Goal: Task Accomplishment & Management: Complete application form

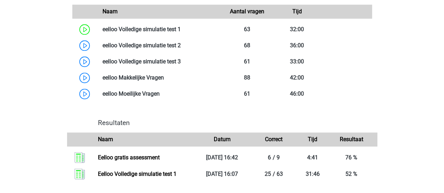
scroll to position [434, 0]
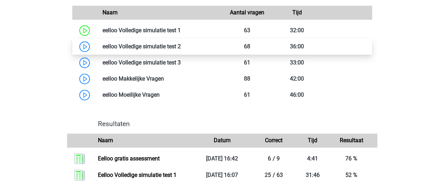
click at [181, 50] on link at bounding box center [181, 46] width 0 height 7
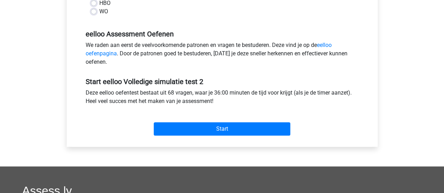
scroll to position [195, 0]
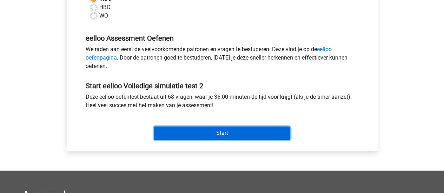
click at [251, 129] on input "Start" at bounding box center [222, 133] width 136 height 13
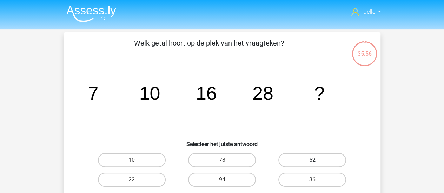
click at [301, 156] on label "52" at bounding box center [312, 160] width 68 height 14
click at [312, 160] on input "52" at bounding box center [314, 162] width 5 height 5
radio input "true"
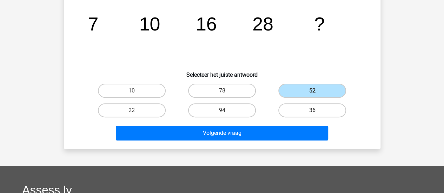
scroll to position [73, 0]
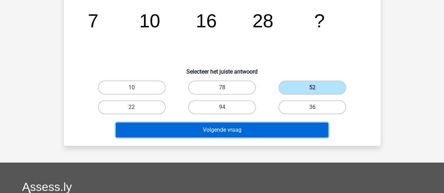
click at [300, 125] on button "Volgende vraag" at bounding box center [222, 130] width 212 height 15
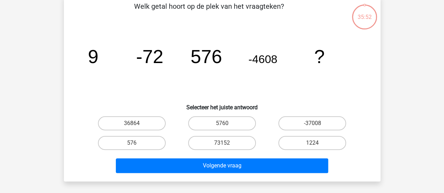
scroll to position [32, 0]
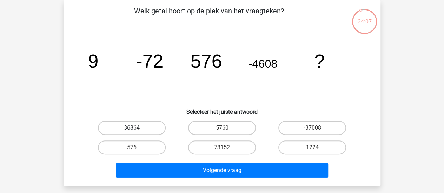
click at [98, 130] on label "36864" at bounding box center [132, 128] width 68 height 14
click at [132, 130] on input "36864" at bounding box center [134, 130] width 5 height 5
radio input "true"
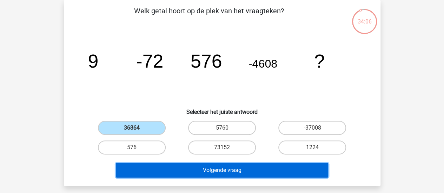
click at [154, 175] on button "Volgende vraag" at bounding box center [222, 170] width 212 height 15
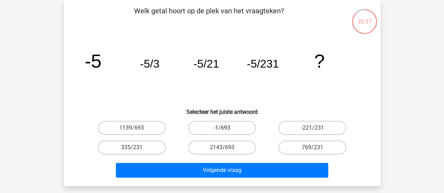
click at [218, 125] on label "-1/693" at bounding box center [222, 128] width 68 height 14
click at [222, 128] on input "-1/693" at bounding box center [224, 130] width 5 height 5
radio input "true"
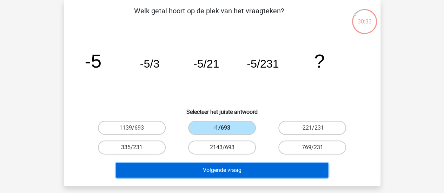
click at [227, 174] on button "Volgende vraag" at bounding box center [222, 170] width 212 height 15
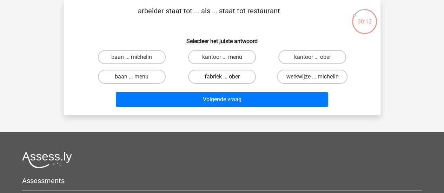
click at [209, 73] on label "fabriek ... ober" at bounding box center [222, 77] width 68 height 14
click at [222, 77] on input "fabriek ... ober" at bounding box center [224, 79] width 5 height 5
radio input "true"
click at [207, 111] on div "arbeider staat tot ... als ... staat tot restaurant Selecteer het juiste antwoo…" at bounding box center [222, 57] width 316 height 115
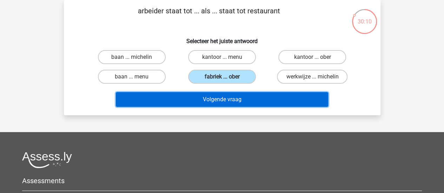
click at [211, 104] on button "Volgende vraag" at bounding box center [222, 99] width 212 height 15
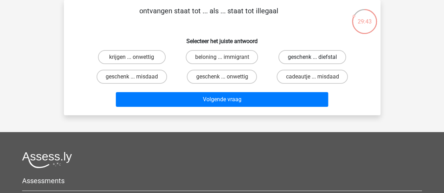
click at [306, 61] on label "geschenk ... diefstal" at bounding box center [312, 57] width 68 height 14
click at [312, 61] on input "geschenk ... diefstal" at bounding box center [314, 59] width 5 height 5
radio input "true"
click at [113, 54] on label "krijgen ... onwettig" at bounding box center [132, 57] width 68 height 14
click at [132, 57] on input "krijgen ... onwettig" at bounding box center [134, 59] width 5 height 5
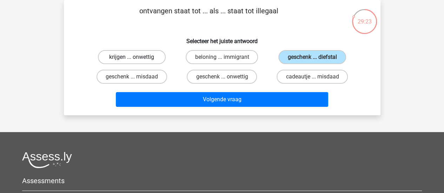
radio input "true"
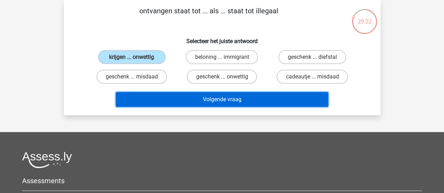
click at [163, 105] on button "Volgende vraag" at bounding box center [222, 99] width 212 height 15
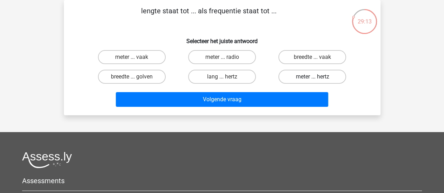
click at [304, 80] on label "meter ... hertz" at bounding box center [312, 77] width 68 height 14
click at [312, 80] on input "meter ... hertz" at bounding box center [314, 79] width 5 height 5
radio input "true"
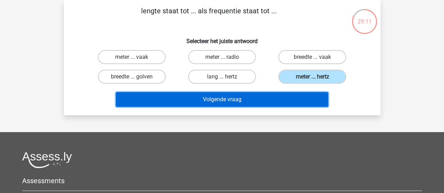
click at [218, 99] on button "Volgende vraag" at bounding box center [222, 99] width 212 height 15
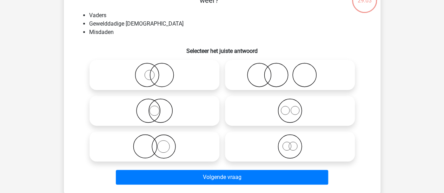
scroll to position [55, 0]
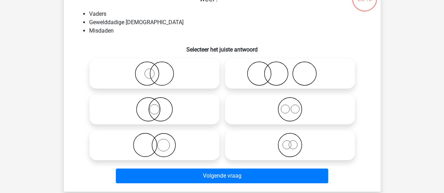
click at [164, 145] on icon at bounding box center [154, 145] width 124 height 25
click at [159, 142] on input "radio" at bounding box center [156, 139] width 5 height 5
radio input "true"
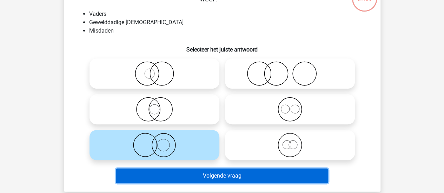
click at [180, 174] on button "Volgende vraag" at bounding box center [222, 176] width 212 height 15
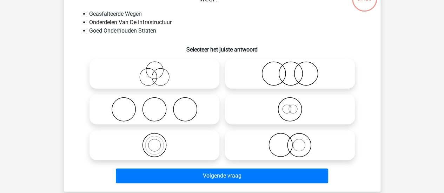
scroll to position [32, 0]
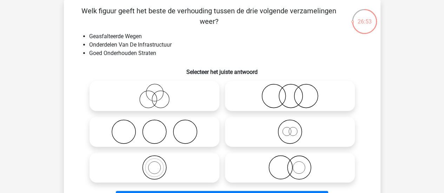
click at [280, 92] on icon at bounding box center [290, 96] width 124 height 25
click at [290, 92] on input "radio" at bounding box center [292, 90] width 5 height 5
radio input "true"
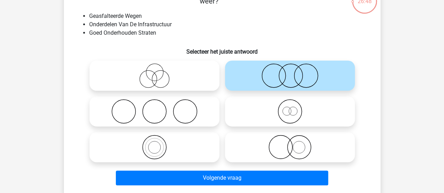
scroll to position [56, 0]
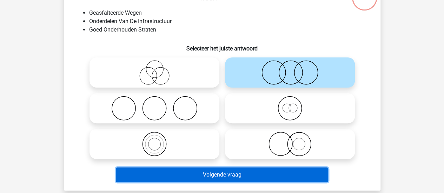
click at [204, 176] on button "Volgende vraag" at bounding box center [222, 175] width 212 height 15
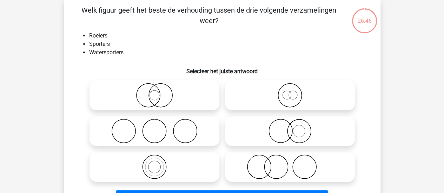
scroll to position [32, 0]
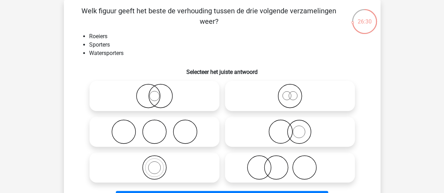
click at [168, 169] on icon at bounding box center [154, 167] width 124 height 25
click at [159, 164] on input "radio" at bounding box center [156, 162] width 5 height 5
radio input "true"
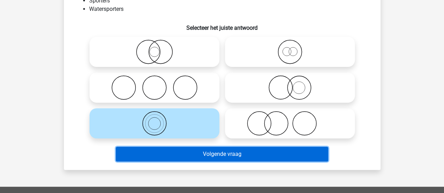
click at [275, 155] on button "Volgende vraag" at bounding box center [222, 154] width 212 height 15
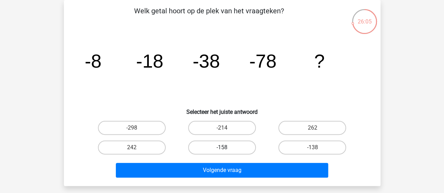
click at [223, 147] on label "-158" at bounding box center [222, 148] width 68 height 14
click at [223, 148] on input "-158" at bounding box center [224, 150] width 5 height 5
radio input "true"
click at [220, 190] on div "Jelle jelle.brugman0506@gmail.com" at bounding box center [222, 178] width 444 height 421
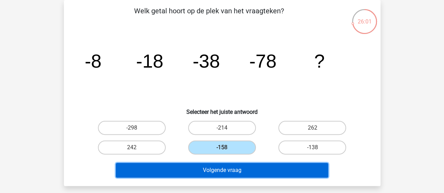
click at [229, 172] on button "Volgende vraag" at bounding box center [222, 170] width 212 height 15
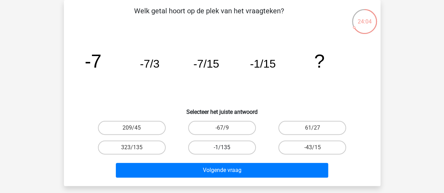
click at [219, 151] on label "-1/135" at bounding box center [222, 148] width 68 height 14
click at [222, 151] on input "-1/135" at bounding box center [224, 150] width 5 height 5
radio input "true"
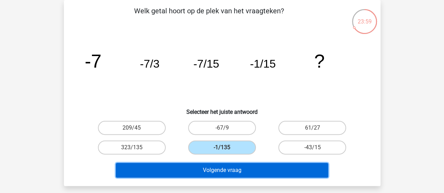
click at [192, 168] on button "Volgende vraag" at bounding box center [222, 170] width 212 height 15
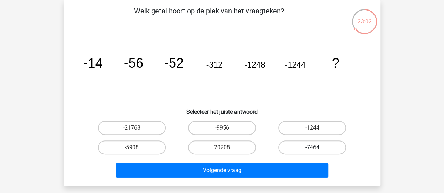
click at [322, 148] on label "-7464" at bounding box center [312, 148] width 68 height 14
click at [317, 148] on input "-7464" at bounding box center [314, 150] width 5 height 5
radio input "true"
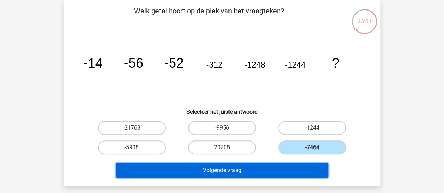
click at [272, 173] on button "Volgende vraag" at bounding box center [222, 170] width 212 height 15
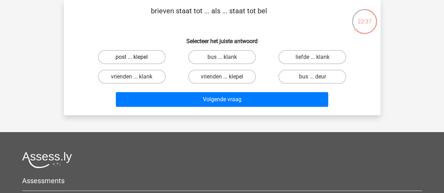
click at [149, 61] on label "post ... klepel" at bounding box center [132, 57] width 68 height 14
click at [136, 61] on input "post ... klepel" at bounding box center [134, 59] width 5 height 5
radio input "true"
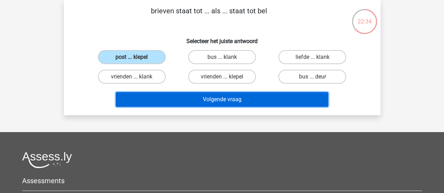
click at [203, 102] on button "Volgende vraag" at bounding box center [222, 99] width 212 height 15
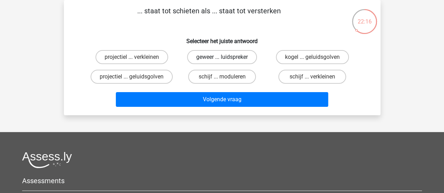
click at [210, 55] on label "geweer ... luidspreker" at bounding box center [222, 57] width 70 height 14
click at [222, 57] on input "geweer ... luidspreker" at bounding box center [224, 59] width 5 height 5
radio input "true"
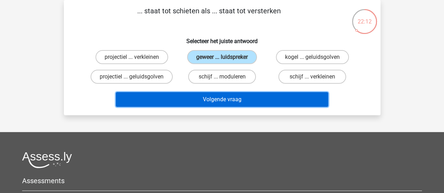
click at [200, 95] on button "Volgende vraag" at bounding box center [222, 99] width 212 height 15
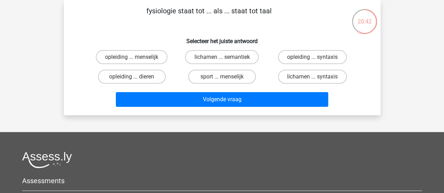
click at [107, 37] on h6 "Selecteer het juiste antwoord" at bounding box center [222, 38] width 294 height 12
click at [293, 78] on label "lichamen ... syntaxis" at bounding box center [312, 77] width 69 height 14
click at [312, 78] on input "lichamen ... syntaxis" at bounding box center [314, 79] width 5 height 5
radio input "true"
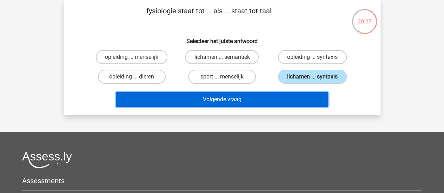
click at [279, 96] on button "Volgende vraag" at bounding box center [222, 99] width 212 height 15
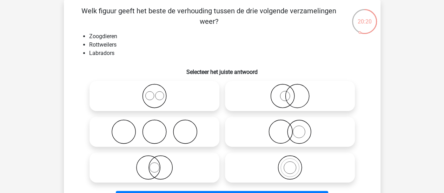
click at [161, 93] on icon at bounding box center [154, 96] width 124 height 25
click at [159, 93] on input "radio" at bounding box center [156, 90] width 5 height 5
radio input "true"
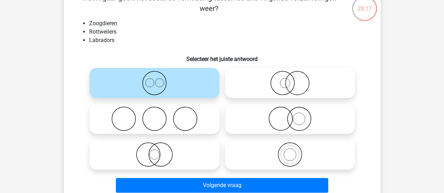
scroll to position [51, 0]
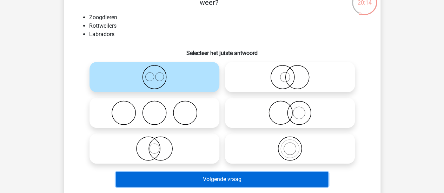
click at [207, 182] on button "Volgende vraag" at bounding box center [222, 179] width 212 height 15
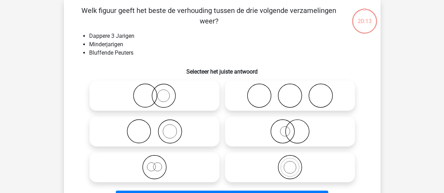
scroll to position [32, 0]
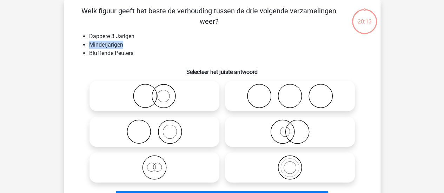
drag, startPoint x: 291, startPoint y: 39, endPoint x: 246, endPoint y: 46, distance: 45.4
click at [246, 46] on ul "Dappere 3 Jarigen Minderjarigen Bluffende Peuters" at bounding box center [222, 44] width 294 height 25
click at [246, 46] on li "Minderjarigen" at bounding box center [229, 45] width 280 height 8
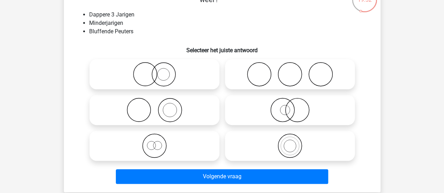
scroll to position [55, 0]
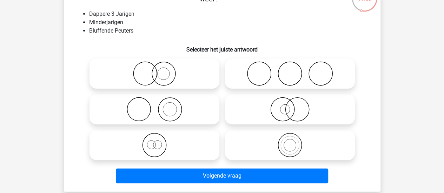
click at [162, 146] on icon at bounding box center [154, 145] width 124 height 25
click at [159, 142] on input "radio" at bounding box center [156, 139] width 5 height 5
radio input "true"
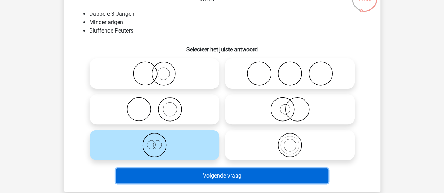
click at [209, 177] on button "Volgende vraag" at bounding box center [222, 176] width 212 height 15
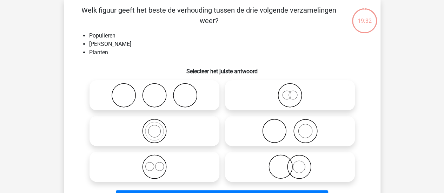
scroll to position [32, 0]
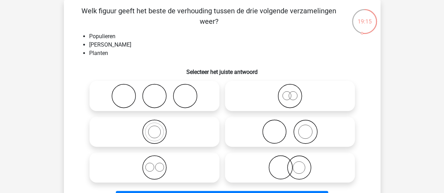
click at [318, 91] on icon at bounding box center [290, 96] width 124 height 25
click at [294, 91] on input "radio" at bounding box center [292, 90] width 5 height 5
radio input "true"
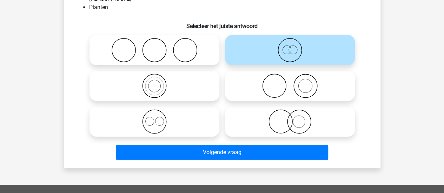
scroll to position [88, 0]
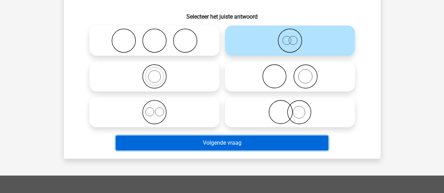
click at [227, 147] on button "Volgende vraag" at bounding box center [222, 143] width 212 height 15
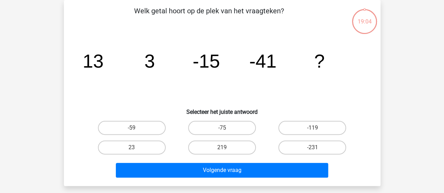
scroll to position [32, 0]
click at [220, 132] on label "-75" at bounding box center [222, 128] width 68 height 14
click at [222, 132] on input "-75" at bounding box center [224, 130] width 5 height 5
radio input "true"
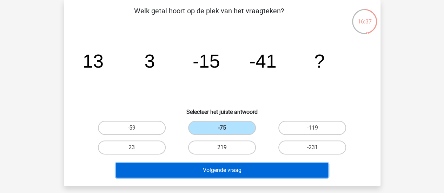
click at [189, 173] on button "Volgende vraag" at bounding box center [222, 170] width 212 height 15
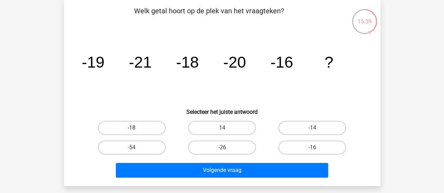
click at [139, 123] on label "-18" at bounding box center [132, 128] width 68 height 14
click at [136, 128] on input "-18" at bounding box center [134, 130] width 5 height 5
radio input "true"
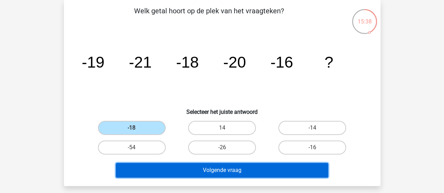
click at [162, 166] on button "Volgende vraag" at bounding box center [222, 170] width 212 height 15
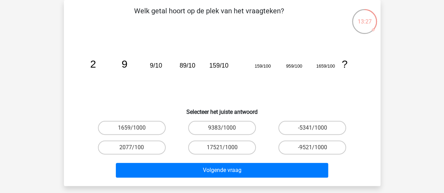
click at [134, 129] on input "1659/1000" at bounding box center [134, 130] width 5 height 5
radio input "true"
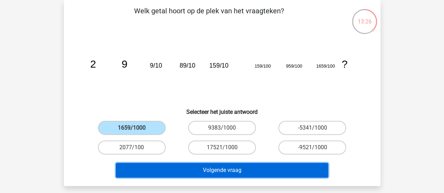
click at [155, 170] on button "Volgende vraag" at bounding box center [222, 170] width 212 height 15
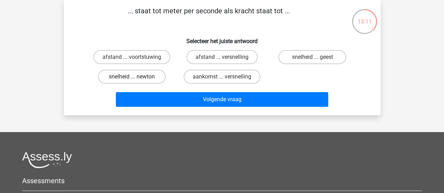
click at [152, 75] on label "snelheid ... newton" at bounding box center [132, 77] width 68 height 14
click at [136, 77] on input "snelheid ... newton" at bounding box center [134, 79] width 5 height 5
radio input "true"
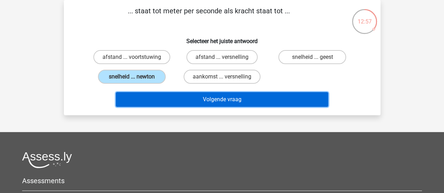
click at [154, 93] on button "Volgende vraag" at bounding box center [222, 99] width 212 height 15
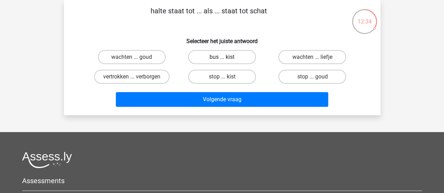
click at [208, 54] on label "bus ... kist" at bounding box center [222, 57] width 68 height 14
click at [222, 57] on input "bus ... kist" at bounding box center [224, 59] width 5 height 5
radio input "true"
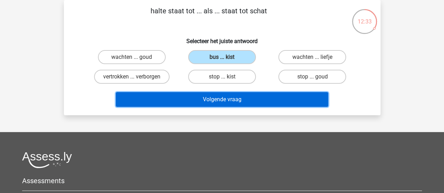
click at [207, 99] on button "Volgende vraag" at bounding box center [222, 99] width 212 height 15
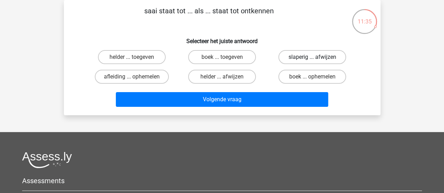
click at [303, 61] on label "slaperig ... afwijzen" at bounding box center [312, 57] width 68 height 14
click at [312, 61] on input "slaperig ... afwijzen" at bounding box center [314, 59] width 5 height 5
radio input "true"
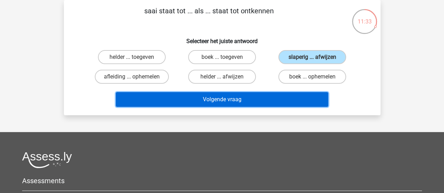
click at [256, 105] on button "Volgende vraag" at bounding box center [222, 99] width 212 height 15
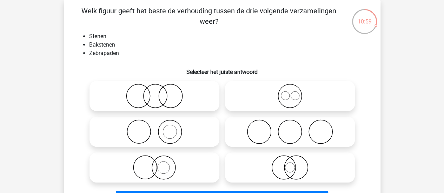
click at [147, 121] on icon at bounding box center [154, 132] width 124 height 25
click at [154, 124] on input "radio" at bounding box center [156, 126] width 5 height 5
radio input "true"
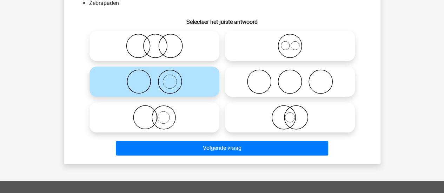
scroll to position [83, 0]
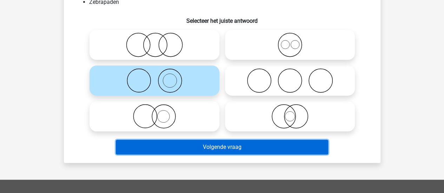
click at [217, 149] on button "Volgende vraag" at bounding box center [222, 147] width 212 height 15
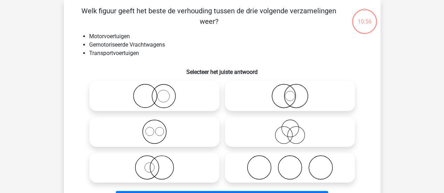
scroll to position [32, 0]
click at [279, 131] on icon at bounding box center [290, 132] width 124 height 25
click at [290, 128] on input "radio" at bounding box center [292, 126] width 5 height 5
radio input "true"
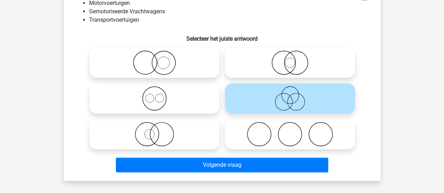
scroll to position [89, 0]
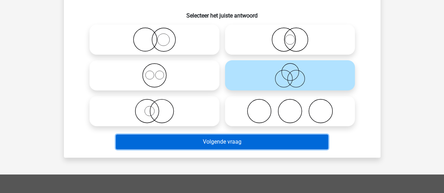
click at [206, 147] on button "Volgende vraag" at bounding box center [222, 142] width 212 height 15
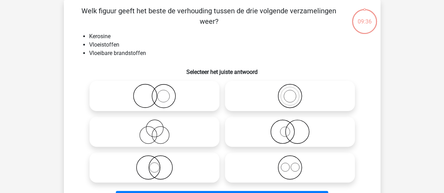
scroll to position [32, 0]
click at [259, 88] on icon at bounding box center [290, 96] width 124 height 25
click at [290, 88] on input "radio" at bounding box center [292, 90] width 5 height 5
radio input "true"
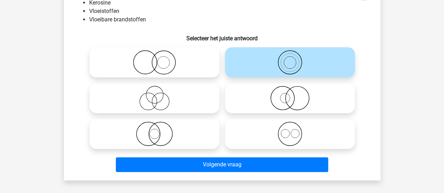
scroll to position [68, 0]
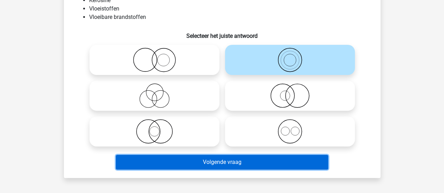
click at [267, 160] on button "Volgende vraag" at bounding box center [222, 162] width 212 height 15
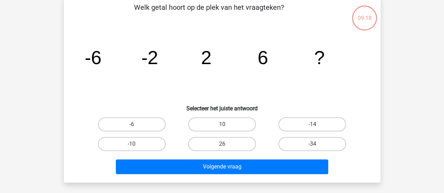
scroll to position [32, 0]
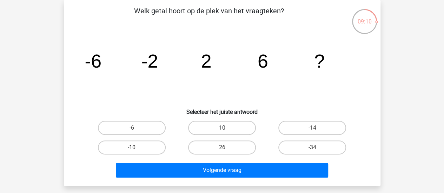
click at [200, 128] on label "10" at bounding box center [222, 128] width 68 height 14
click at [222, 128] on input "10" at bounding box center [224, 130] width 5 height 5
radio input "true"
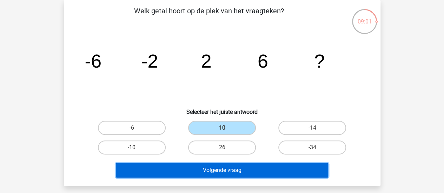
click at [189, 165] on button "Volgende vraag" at bounding box center [222, 170] width 212 height 15
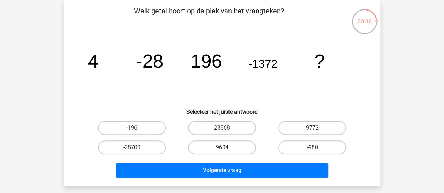
click at [216, 144] on label "9604" at bounding box center [222, 148] width 68 height 14
click at [222, 148] on input "9604" at bounding box center [224, 150] width 5 height 5
radio input "true"
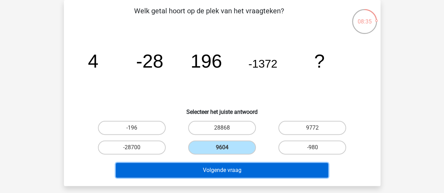
click at [213, 175] on button "Volgende vraag" at bounding box center [222, 170] width 212 height 15
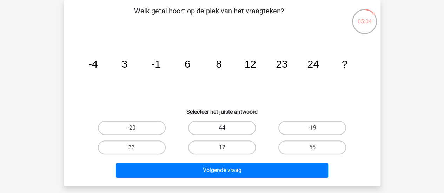
click at [241, 129] on label "44" at bounding box center [222, 128] width 68 height 14
click at [226, 129] on input "44" at bounding box center [224, 130] width 5 height 5
radio input "true"
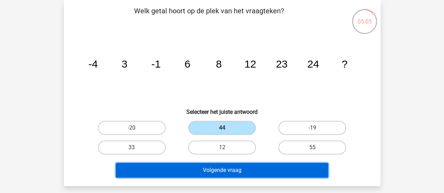
click at [225, 168] on button "Volgende vraag" at bounding box center [222, 170] width 212 height 15
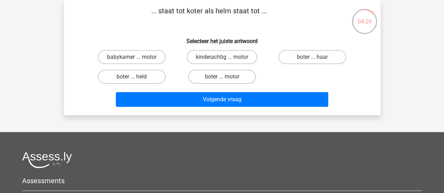
scroll to position [0, 0]
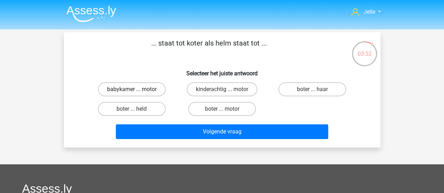
click at [146, 91] on label "babykamer ... motor" at bounding box center [132, 89] width 68 height 14
click at [136, 91] on input "babykamer ... motor" at bounding box center [134, 91] width 5 height 5
radio input "true"
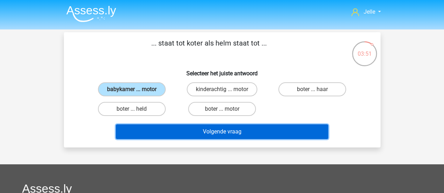
click at [175, 130] on button "Volgende vraag" at bounding box center [222, 132] width 212 height 15
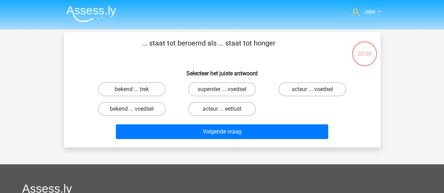
scroll to position [32, 0]
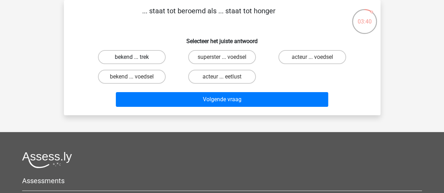
click at [142, 61] on label "bekend ... trek" at bounding box center [132, 57] width 68 height 14
click at [136, 61] on input "bekend ... trek" at bounding box center [134, 59] width 5 height 5
radio input "true"
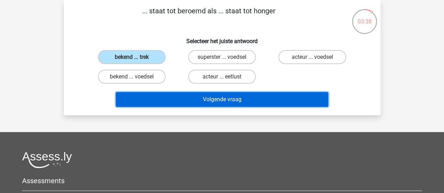
click at [188, 97] on button "Volgende vraag" at bounding box center [222, 99] width 212 height 15
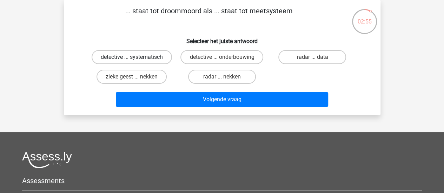
click at [152, 59] on label "detective ... systematisch" at bounding box center [132, 57] width 80 height 14
click at [136, 59] on input "detective ... systematisch" at bounding box center [134, 59] width 5 height 5
radio input "true"
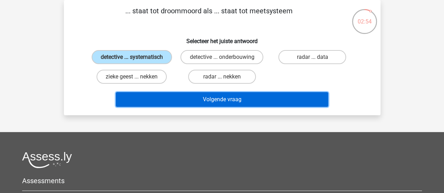
click at [175, 100] on button "Volgende vraag" at bounding box center [222, 99] width 212 height 15
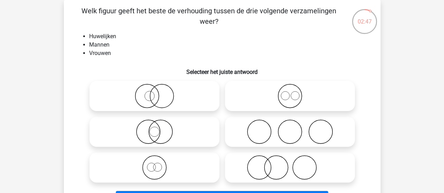
click at [168, 131] on icon at bounding box center [154, 132] width 124 height 25
click at [159, 128] on input "radio" at bounding box center [156, 126] width 5 height 5
radio input "true"
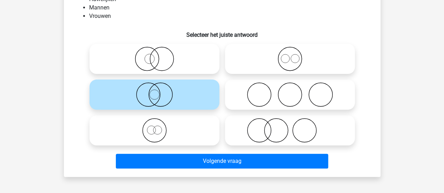
scroll to position [77, 0]
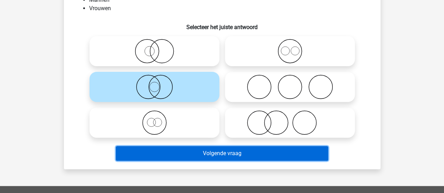
click at [233, 158] on button "Volgende vraag" at bounding box center [222, 153] width 212 height 15
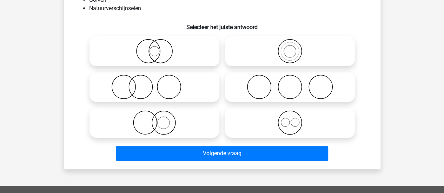
scroll to position [32, 0]
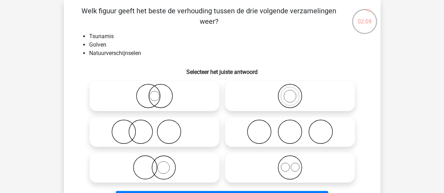
click at [293, 94] on icon at bounding box center [290, 96] width 124 height 25
click at [293, 93] on input "radio" at bounding box center [292, 90] width 5 height 5
radio input "true"
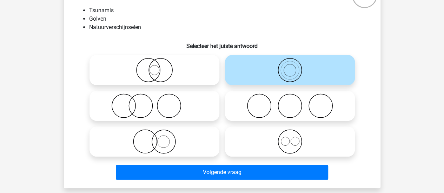
scroll to position [66, 0]
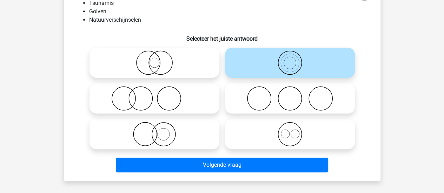
click at [291, 174] on div "Volgende vraag" at bounding box center [222, 167] width 271 height 18
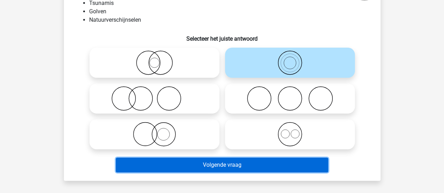
click at [287, 167] on button "Volgende vraag" at bounding box center [222, 165] width 212 height 15
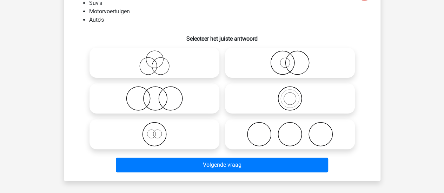
scroll to position [32, 0]
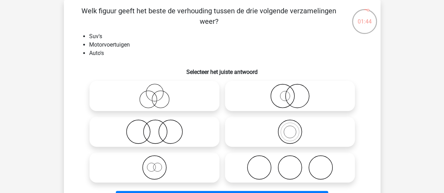
click at [156, 101] on circle at bounding box center [154, 92] width 17 height 17
click at [156, 93] on input "radio" at bounding box center [156, 90] width 5 height 5
radio input "true"
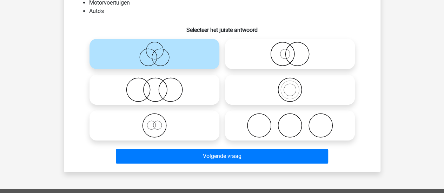
scroll to position [77, 0]
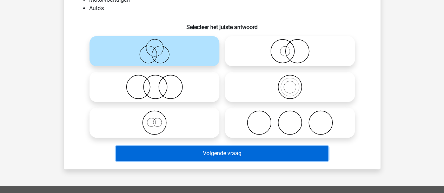
click at [228, 152] on button "Volgende vraag" at bounding box center [222, 153] width 212 height 15
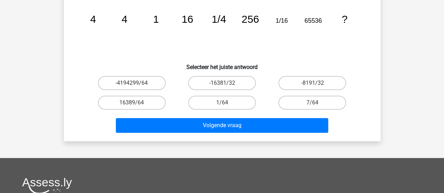
scroll to position [32, 0]
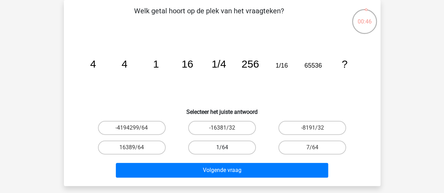
click at [227, 141] on label "1/64" at bounding box center [222, 148] width 68 height 14
click at [226, 148] on input "1/64" at bounding box center [224, 150] width 5 height 5
radio input "true"
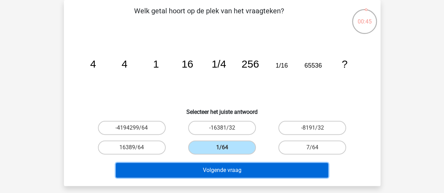
click at [214, 169] on button "Volgende vraag" at bounding box center [222, 170] width 212 height 15
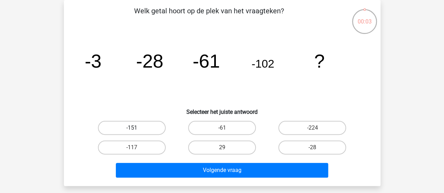
click at [144, 131] on label "-151" at bounding box center [132, 128] width 68 height 14
click at [136, 131] on input "-151" at bounding box center [134, 130] width 5 height 5
radio input "true"
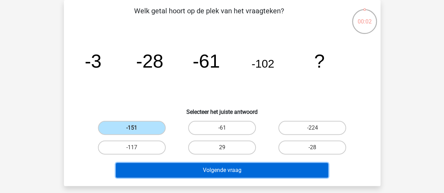
click at [157, 169] on button "Volgende vraag" at bounding box center [222, 170] width 212 height 15
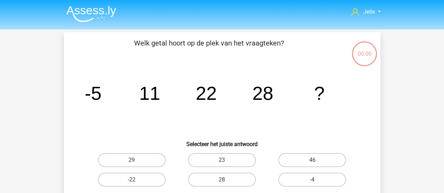
scroll to position [32, 0]
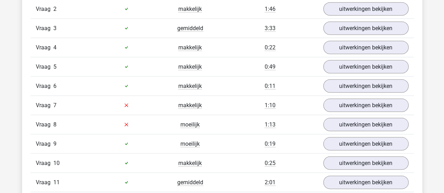
scroll to position [674, 0]
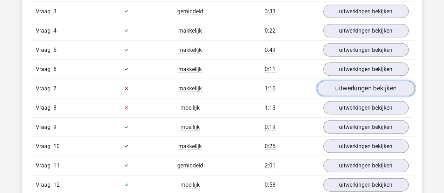
click at [379, 82] on link "uitwerkingen bekijken" at bounding box center [365, 88] width 98 height 15
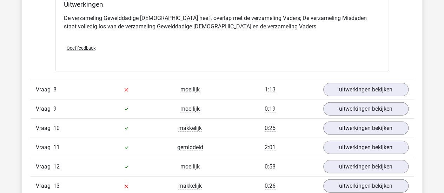
scroll to position [964, 0]
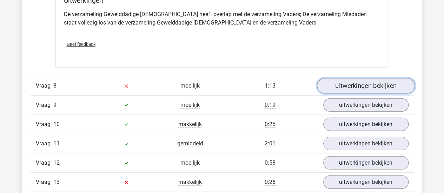
click at [357, 83] on link "uitwerkingen bekijken" at bounding box center [365, 85] width 98 height 15
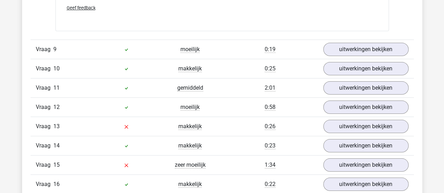
scroll to position [1320, 0]
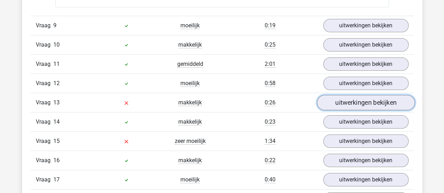
click at [348, 99] on link "uitwerkingen bekijken" at bounding box center [365, 102] width 98 height 15
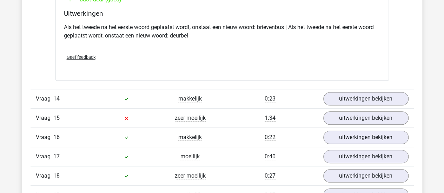
scroll to position [1535, 0]
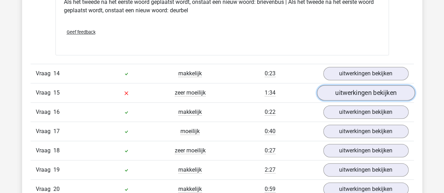
click at [377, 85] on link "uitwerkingen bekijken" at bounding box center [365, 92] width 98 height 15
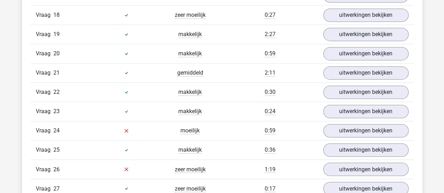
scroll to position [1834, 0]
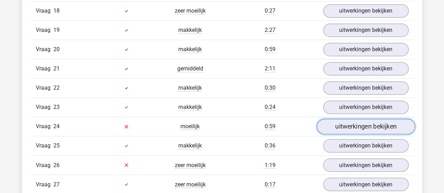
click at [367, 119] on link "uitwerkingen bekijken" at bounding box center [365, 126] width 98 height 15
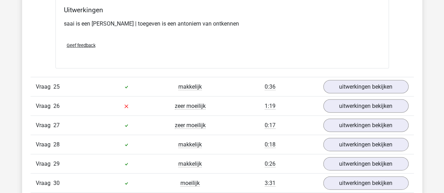
scroll to position [2056, 0]
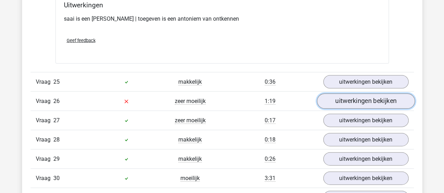
click at [382, 94] on link "uitwerkingen bekijken" at bounding box center [365, 101] width 98 height 15
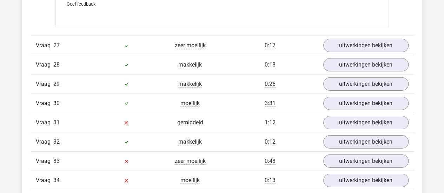
scroll to position [2418, 0]
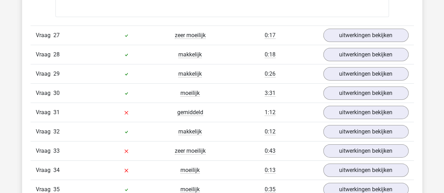
click at [365, 122] on div "Vraag 32 makkelijk 0:12 uitwerkingen bekijken" at bounding box center [222, 131] width 383 height 19
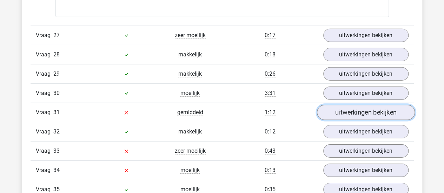
click at [358, 105] on link "uitwerkingen bekijken" at bounding box center [365, 112] width 98 height 15
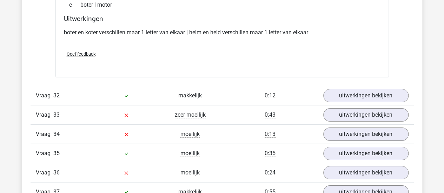
scroll to position [2610, 0]
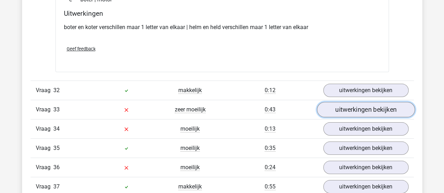
click at [376, 102] on link "uitwerkingen bekijken" at bounding box center [365, 109] width 98 height 15
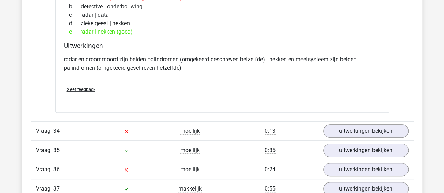
scroll to position [2782, 0]
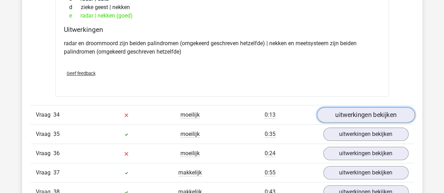
click at [374, 108] on link "uitwerkingen bekijken" at bounding box center [365, 115] width 98 height 15
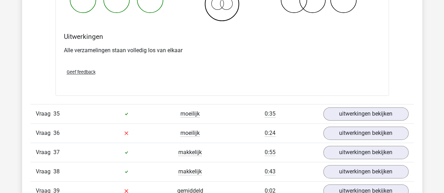
scroll to position [3068, 0]
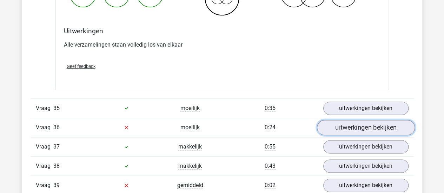
click at [387, 120] on link "uitwerkingen bekijken" at bounding box center [365, 127] width 98 height 15
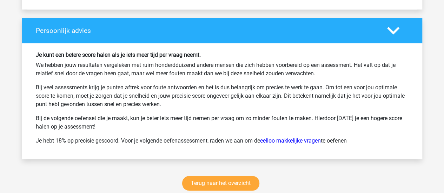
scroll to position [4355, 0]
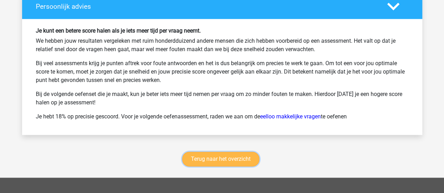
click at [230, 152] on link "Terug naar het overzicht" at bounding box center [220, 159] width 77 height 15
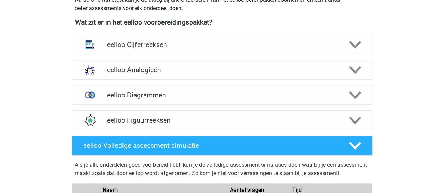
scroll to position [260, 0]
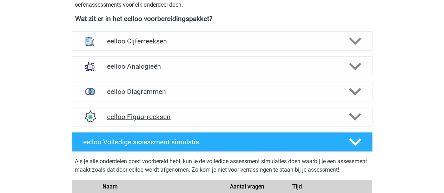
click at [355, 115] on icon at bounding box center [355, 117] width 12 height 12
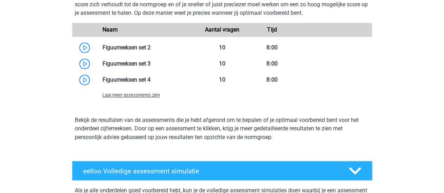
scroll to position [0, 0]
